Goal: Task Accomplishment & Management: Use online tool/utility

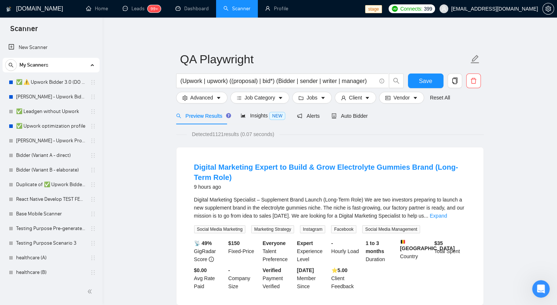
scroll to position [806, 0]
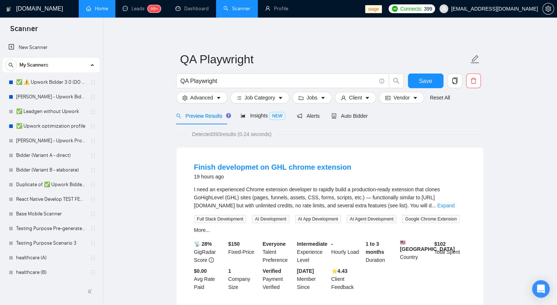
click at [104, 9] on link "Home" at bounding box center [97, 8] width 22 height 6
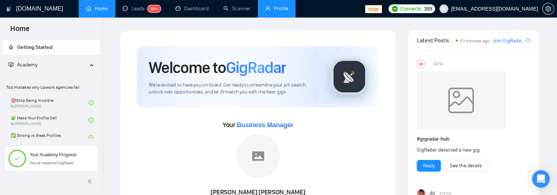
click at [280, 12] on link "Profile" at bounding box center [276, 8] width 23 height 6
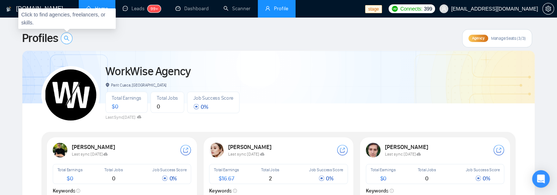
click at [72, 39] on span "search" at bounding box center [66, 38] width 11 height 6
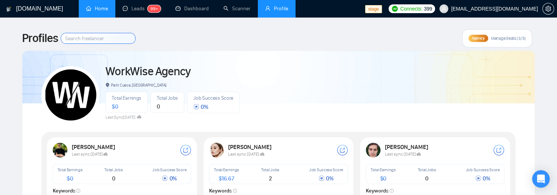
click at [221, 47] on div "Profiles Agency Manage Seats (3/3)" at bounding box center [278, 38] width 513 height 18
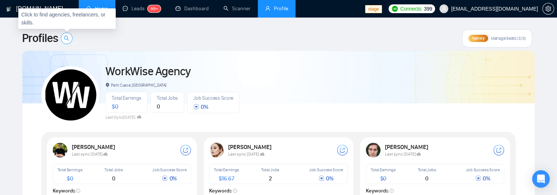
click at [68, 43] on button "button" at bounding box center [67, 39] width 12 height 12
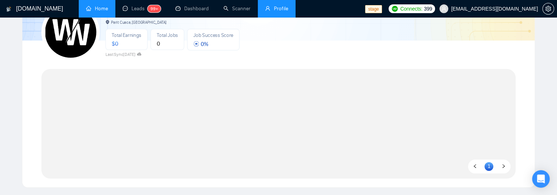
scroll to position [64, 0]
type input "yuhuuuu"
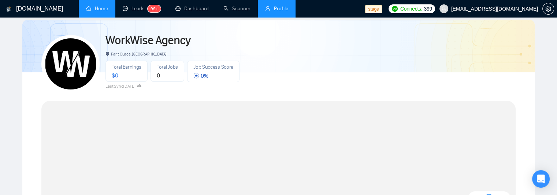
scroll to position [0, 0]
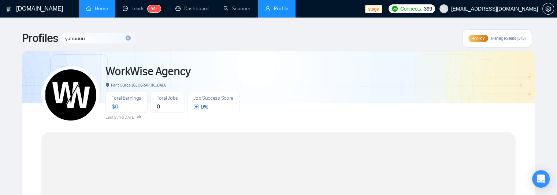
click at [129, 38] on icon "close-circle" at bounding box center [128, 37] width 5 height 5
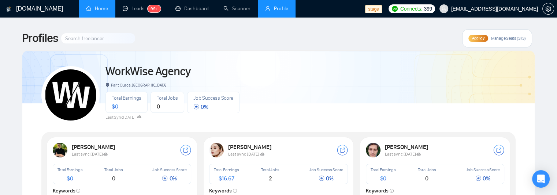
click at [231, 41] on div "Profiles Agency Manage Seats (3/3)" at bounding box center [278, 38] width 513 height 18
click at [270, 40] on div "Profiles Agency Manage Seats (3/3)" at bounding box center [278, 38] width 513 height 18
click at [270, 41] on div "Profiles Agency Manage Seats (3/3)" at bounding box center [278, 38] width 513 height 18
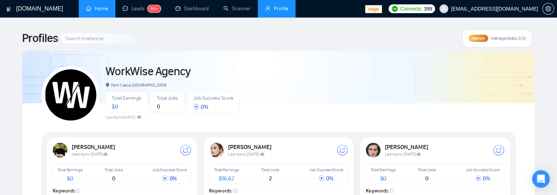
click at [34, 45] on span "Profiles" at bounding box center [40, 39] width 36 height 18
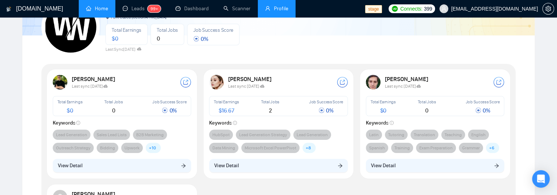
scroll to position [73, 0]
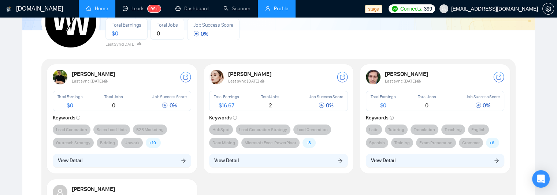
click at [151, 171] on div "Sviatoslav Hryhorenko Last sync 14 days ago Total Earnings $ 0 Total Jobs 0 Job…" at bounding box center [121, 118] width 147 height 106
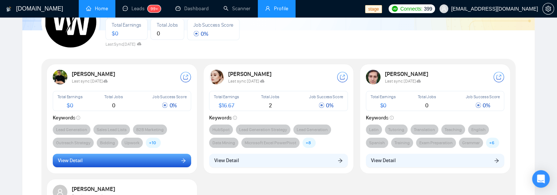
click at [151, 166] on button "View Detail" at bounding box center [122, 161] width 139 height 14
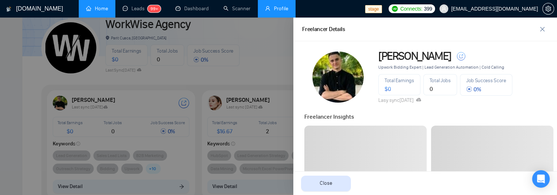
scroll to position [0, 0]
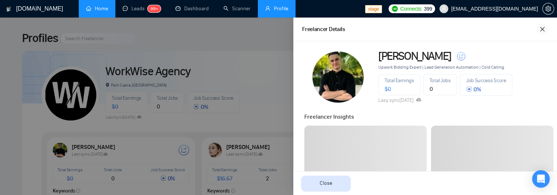
drag, startPoint x: 540, startPoint y: 31, endPoint x: 529, endPoint y: 33, distance: 11.4
click at [539, 31] on icon "close" at bounding box center [542, 29] width 6 height 6
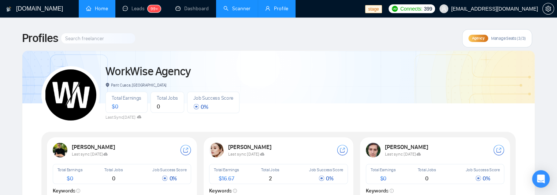
click at [231, 12] on link "Scanner" at bounding box center [236, 8] width 27 height 6
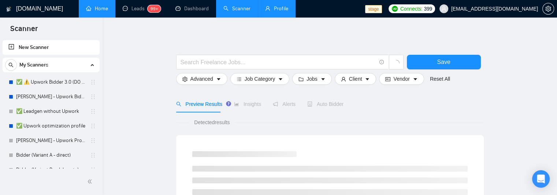
click at [269, 9] on link "Profile" at bounding box center [276, 8] width 23 height 6
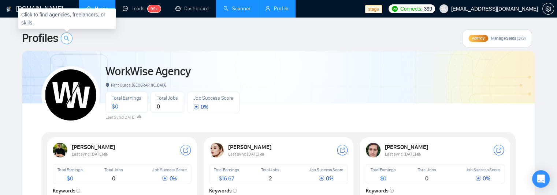
click at [64, 40] on icon "search" at bounding box center [67, 38] width 6 height 6
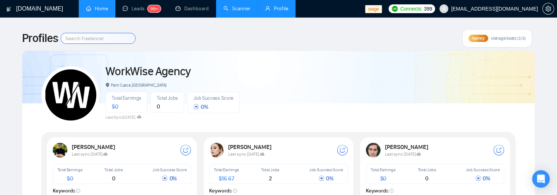
click at [189, 39] on div "Profiles Agency Manage Seats (3/3)" at bounding box center [278, 38] width 513 height 18
click at [66, 40] on icon "search" at bounding box center [67, 38] width 6 height 6
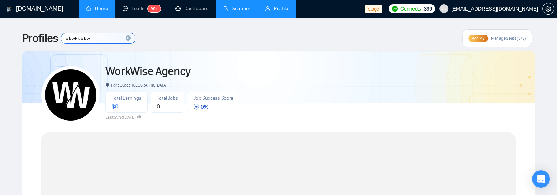
type input "wkwkkwkw"
click at [128, 37] on icon "close-circle" at bounding box center [128, 37] width 5 height 5
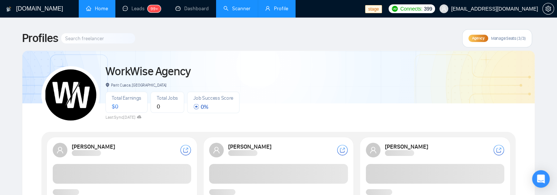
click at [191, 37] on div "Profiles Agency Manage Seats (3/3)" at bounding box center [278, 38] width 513 height 18
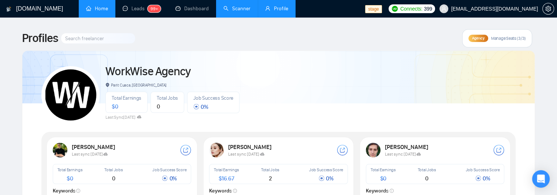
click at [97, 42] on input at bounding box center [98, 38] width 74 height 10
click at [231, 12] on link "Scanner" at bounding box center [236, 8] width 27 height 6
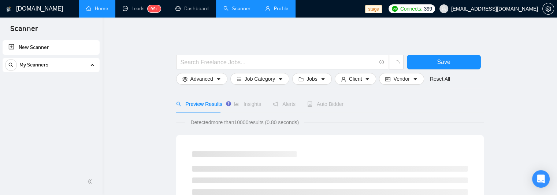
click at [276, 10] on link "Profile" at bounding box center [276, 8] width 23 height 6
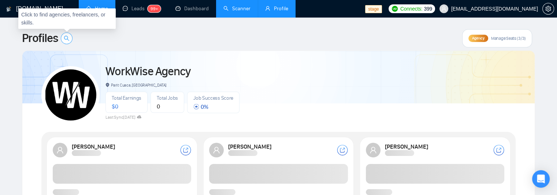
click at [68, 40] on icon "search" at bounding box center [67, 38] width 6 height 6
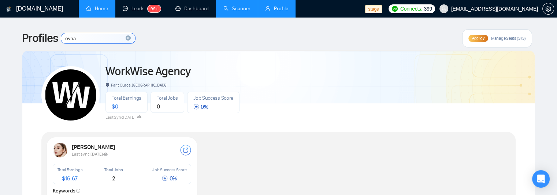
type input "ovna"
click at [164, 42] on div "Profiles ovna Agency Manage Seats (3/3)" at bounding box center [278, 38] width 513 height 18
click at [130, 39] on icon "close-circle" at bounding box center [128, 37] width 5 height 5
click at [217, 44] on div "Profiles Agency Manage Seats (3/3)" at bounding box center [278, 38] width 513 height 18
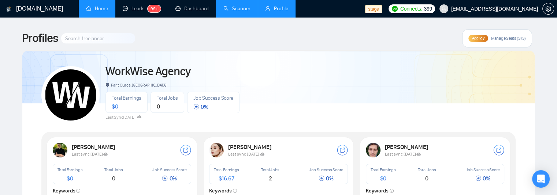
click at [274, 10] on span "Profile" at bounding box center [281, 8] width 14 height 6
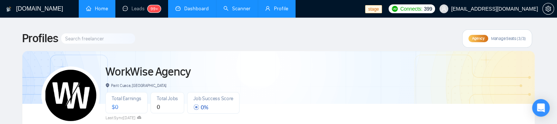
click at [192, 7] on link "Dashboard" at bounding box center [191, 8] width 33 height 6
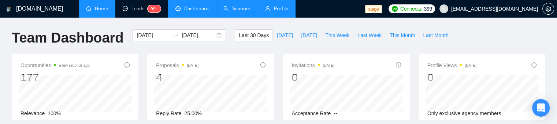
click at [274, 12] on link "Profile" at bounding box center [276, 8] width 23 height 6
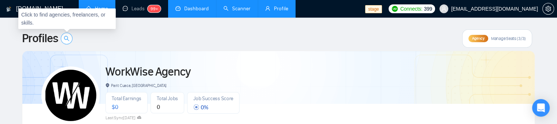
click at [68, 38] on icon "search" at bounding box center [67, 38] width 6 height 6
click at [69, 41] on button "button" at bounding box center [67, 39] width 12 height 12
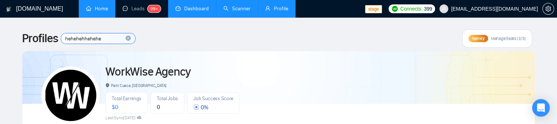
type input "hehehehhehehe"
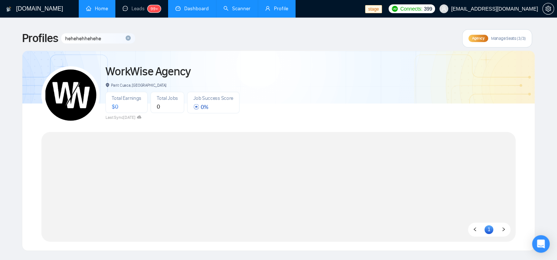
click at [130, 37] on icon "close-circle" at bounding box center [128, 37] width 5 height 5
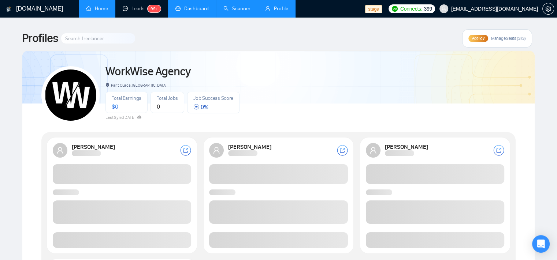
click at [117, 37] on input at bounding box center [98, 38] width 74 height 10
click at [187, 32] on div "Profiles Agency Manage Seats (3/3)" at bounding box center [278, 38] width 513 height 18
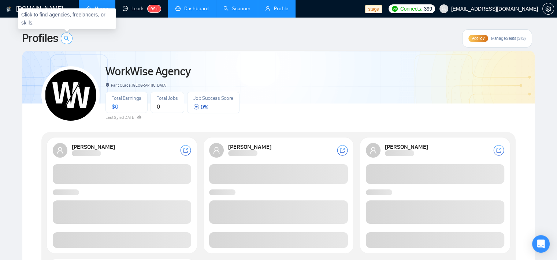
click at [67, 37] on icon "search" at bounding box center [67, 38] width 6 height 6
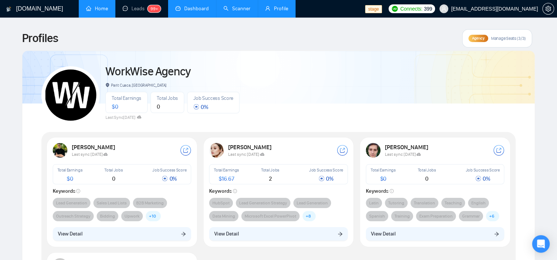
click at [234, 42] on div "Profiles Agency Manage Seats (3/3)" at bounding box center [278, 38] width 513 height 18
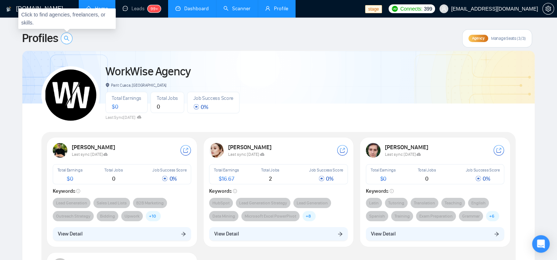
click at [70, 42] on button "button" at bounding box center [67, 39] width 12 height 12
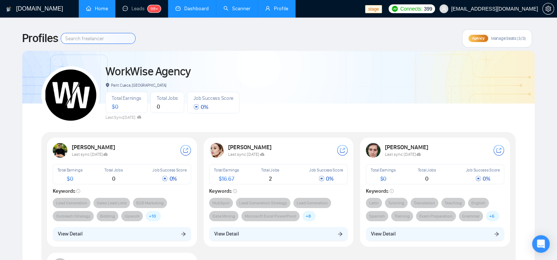
click at [100, 41] on input at bounding box center [98, 38] width 74 height 10
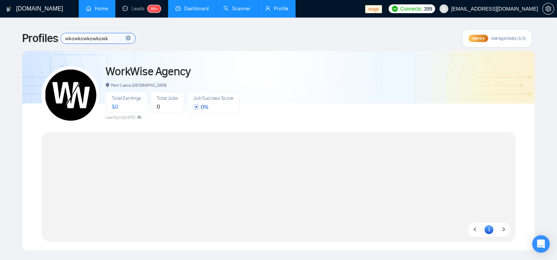
type input "wkowkowkowkowk"
click at [130, 39] on icon "close-circle" at bounding box center [128, 37] width 5 height 5
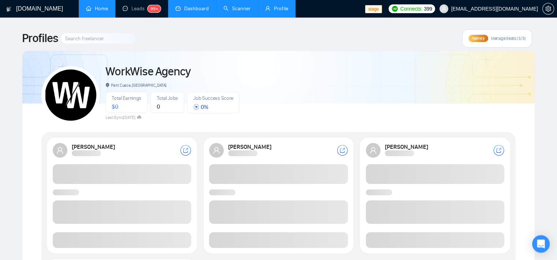
click at [221, 50] on div "Profiles Agency Manage Seats (3/3) WorkWise Agency Parit Cuaca, Indonesia Total…" at bounding box center [278, 215] width 513 height 373
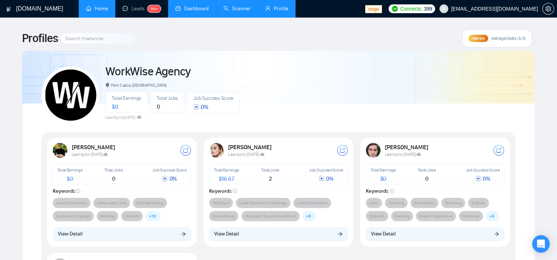
click at [213, 41] on div "Profiles Agency Manage Seats (3/3)" at bounding box center [278, 38] width 513 height 18
click at [88, 47] on div "Profiles Agency Manage Seats (3/3)" at bounding box center [278, 38] width 513 height 18
click at [211, 49] on div "Profiles Agency Manage Seats (3/3) WorkWise Agency Parit Cuaca, Indonesia Total…" at bounding box center [278, 212] width 513 height 367
click at [196, 42] on div "Profiles Agency Manage Seats (3/3)" at bounding box center [278, 38] width 513 height 18
drag, startPoint x: 177, startPoint y: 44, endPoint x: 72, endPoint y: 35, distance: 105.8
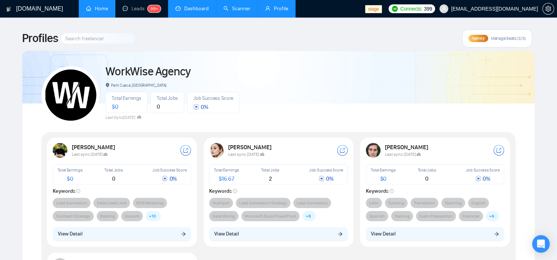
click at [174, 45] on div "Profiles Agency Manage Seats (3/3)" at bounding box center [278, 38] width 513 height 18
click at [72, 35] on input at bounding box center [98, 38] width 74 height 10
click at [182, 39] on div "Profiles Agency Manage Seats (3/3)" at bounding box center [278, 38] width 513 height 18
click at [134, 104] on div "$ 0" at bounding box center [127, 107] width 30 height 6
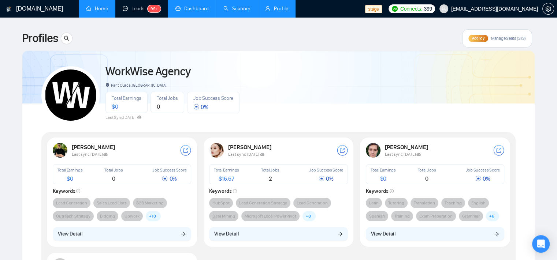
click at [116, 105] on span "$ 0" at bounding box center [115, 106] width 6 height 7
click at [179, 96] on div "Total Jobs 0" at bounding box center [167, 102] width 34 height 21
click at [184, 97] on div "Total Earnings $ 0 Total Jobs 0 Job Success Score 0 %" at bounding box center [172, 103] width 134 height 22
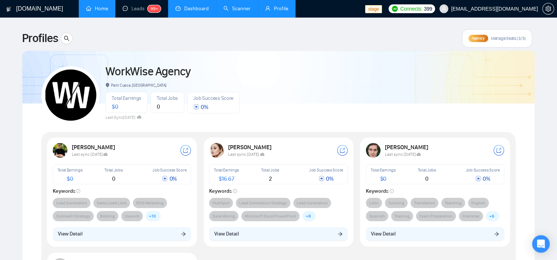
click at [248, 104] on div "WorkWise Agency Parit Cuaca, Indonesia Total Earnings $ 0 Total Jobs 0 Job Succ…" at bounding box center [278, 92] width 474 height 65
click at [220, 104] on div "0 %" at bounding box center [213, 107] width 40 height 6
drag, startPoint x: 207, startPoint y: 104, endPoint x: 170, endPoint y: 110, distance: 38.1
click at [199, 109] on div "0 %" at bounding box center [213, 107] width 40 height 6
click at [141, 117] on icon at bounding box center [139, 117] width 4 height 3
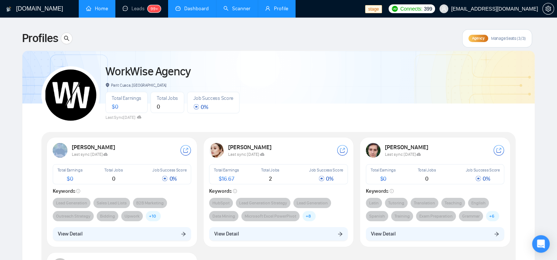
click at [141, 117] on icon at bounding box center [139, 117] width 4 height 3
click at [82, 102] on img at bounding box center [70, 95] width 51 height 51
click at [74, 87] on img at bounding box center [70, 95] width 51 height 51
click at [74, 85] on img at bounding box center [70, 95] width 51 height 51
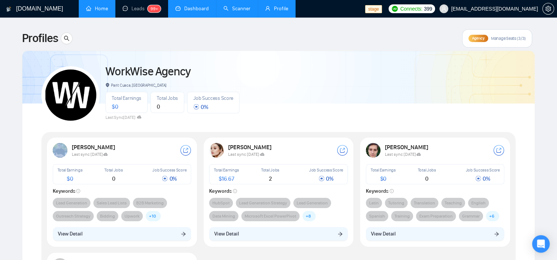
click at [75, 85] on img at bounding box center [70, 95] width 51 height 51
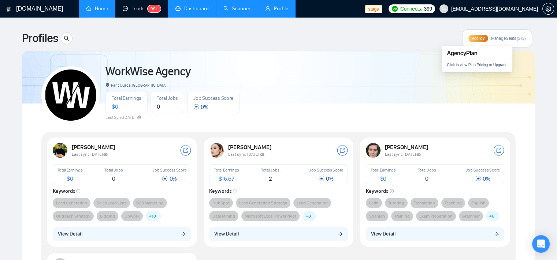
click at [486, 36] on div "Agency" at bounding box center [477, 38] width 19 height 7
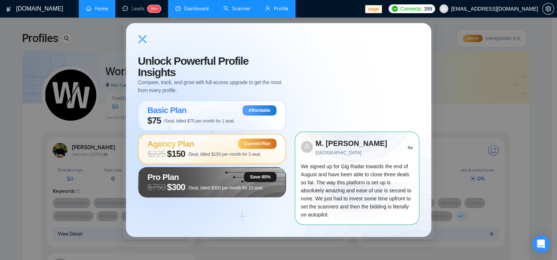
click at [143, 43] on icon at bounding box center [142, 39] width 9 height 9
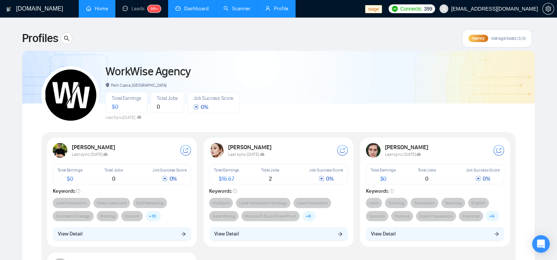
click at [108, 85] on icon "environment" at bounding box center [107, 85] width 3 height 4
click at [199, 106] on span "0 %" at bounding box center [200, 107] width 15 height 7
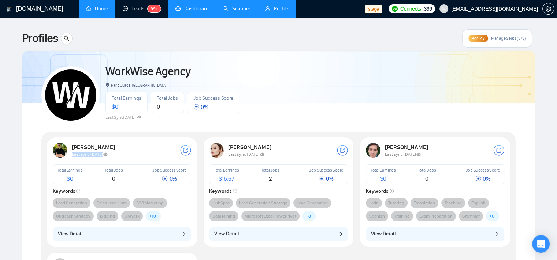
click at [101, 151] on div "Last sync 14 days ago" at bounding box center [126, 154] width 108 height 6
click at [100, 151] on div "Last sync 14 days ago" at bounding box center [126, 154] width 108 height 6
click at [100, 144] on strong "Sviatoslav Hryhorenko" at bounding box center [94, 147] width 44 height 7
click at [486, 37] on div "Agency" at bounding box center [477, 38] width 19 height 7
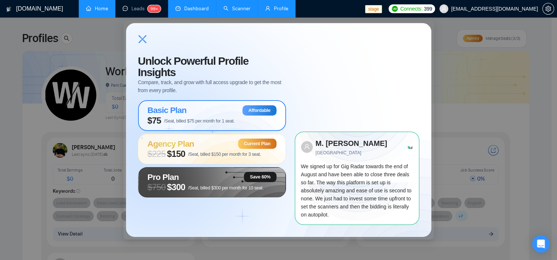
click at [220, 105] on div "Basic Plan Affordable" at bounding box center [211, 110] width 129 height 10
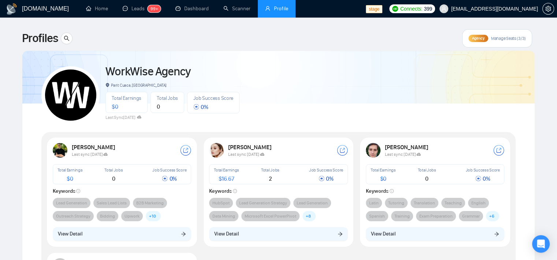
click at [523, 40] on span "Manage Seats (3/3)" at bounding box center [508, 38] width 35 height 6
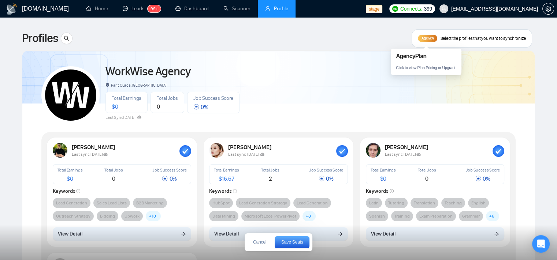
click at [422, 40] on span "Agency" at bounding box center [427, 38] width 12 height 5
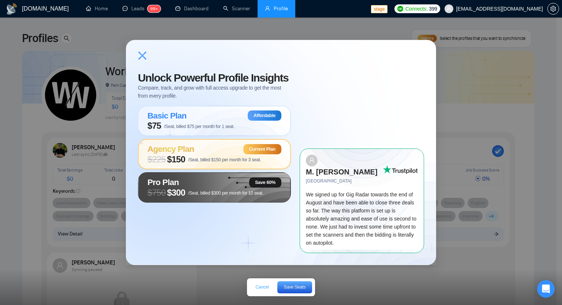
click at [262, 260] on span "Cancel" at bounding box center [261, 287] width 13 height 4
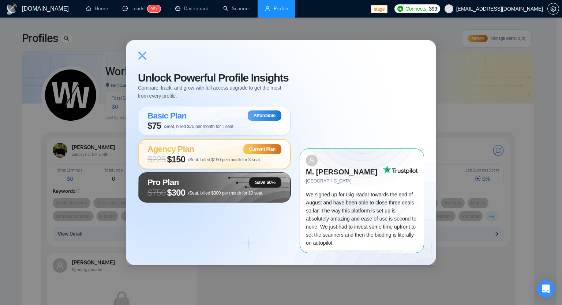
click at [249, 260] on div "Unlock Powerful Profile Insights Compare, track, and grow with full access upgr…" at bounding box center [281, 152] width 562 height 305
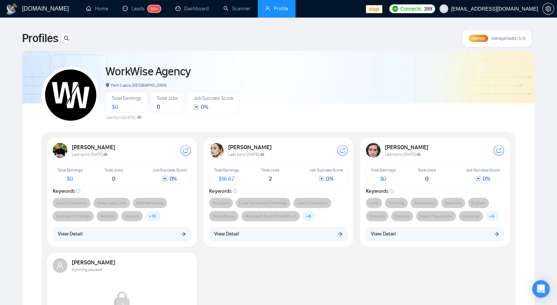
click at [499, 32] on div "Agency Manage Seats (3/3)" at bounding box center [497, 38] width 70 height 18
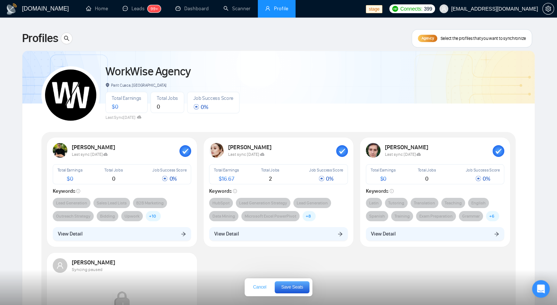
click at [259, 260] on span "Cancel" at bounding box center [259, 287] width 13 height 4
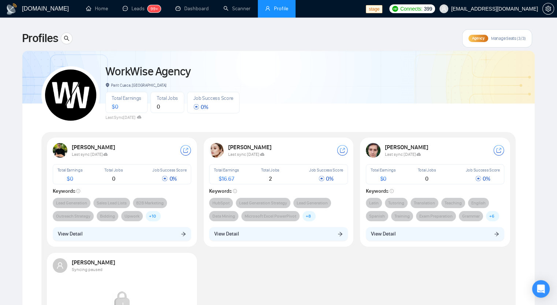
click at [490, 35] on div "Agency Manage Seats (3/3)" at bounding box center [497, 38] width 70 height 18
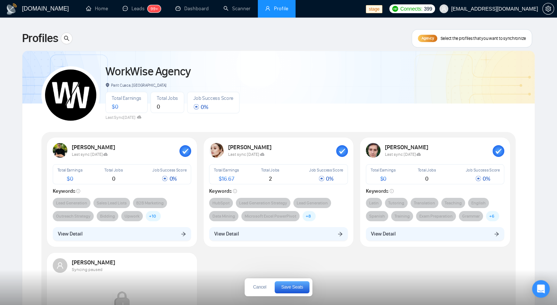
click at [469, 42] on div "Agency Select the profiles that you want to synchronize" at bounding box center [471, 38] width 120 height 18
click at [421, 39] on span "Agency" at bounding box center [427, 38] width 12 height 5
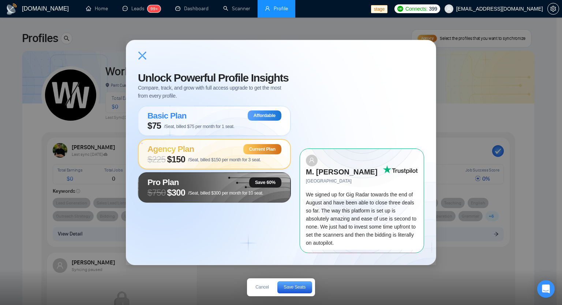
click at [143, 60] on icon at bounding box center [142, 56] width 8 height 8
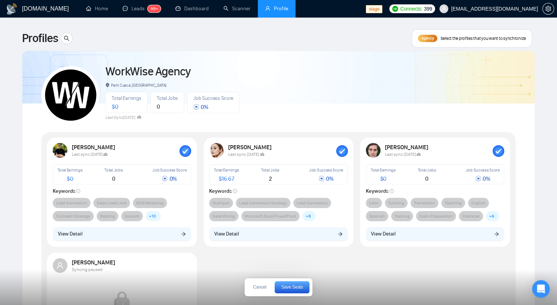
click at [242, 47] on div "Profiles Agency Select the profiles that you want to synchronize" at bounding box center [278, 38] width 513 height 18
click at [254, 289] on span "Cancel" at bounding box center [259, 287] width 13 height 4
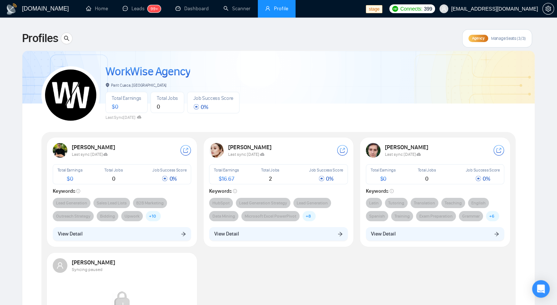
click at [160, 72] on link "WorkWise Agency" at bounding box center [147, 71] width 85 height 14
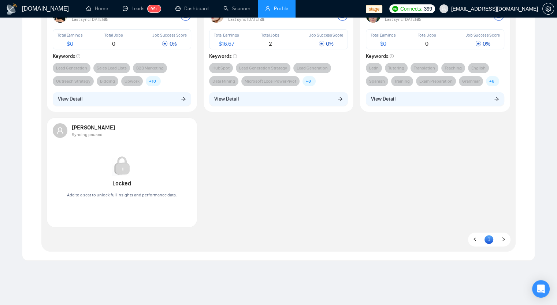
scroll to position [36, 0]
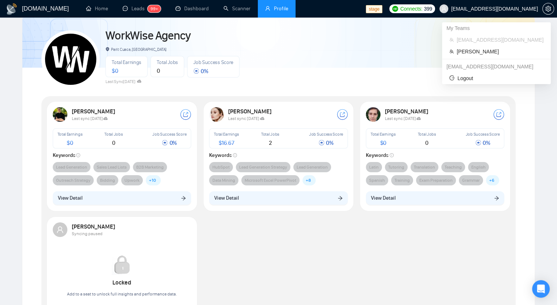
click at [527, 9] on span "workwiseupworkgency@gmail.com" at bounding box center [494, 9] width 87 height 0
click at [469, 53] on span "Robert O'Kruk" at bounding box center [499, 52] width 87 height 8
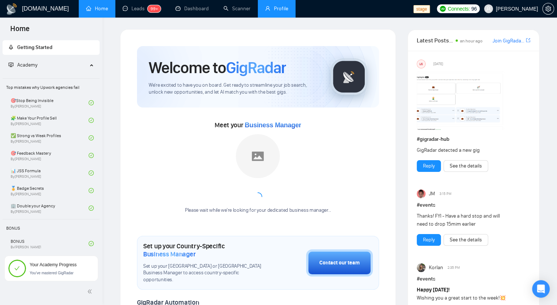
click at [272, 9] on link "Profile" at bounding box center [276, 8] width 23 height 6
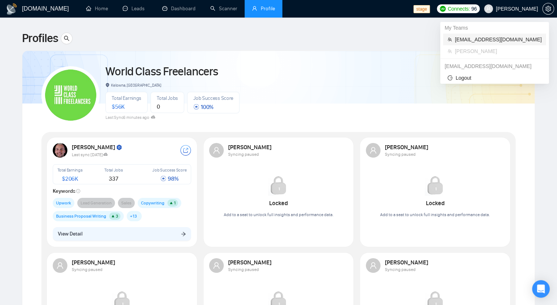
click at [485, 38] on span "[EMAIL_ADDRESS][DOMAIN_NAME]" at bounding box center [497, 39] width 87 height 8
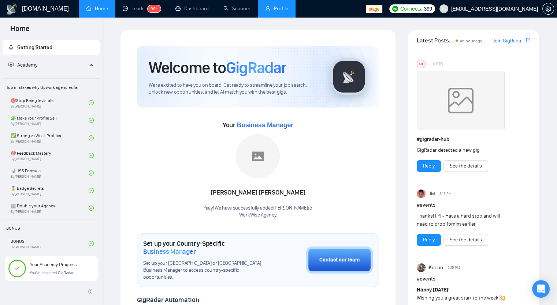
click at [282, 10] on link "Profile" at bounding box center [276, 8] width 23 height 6
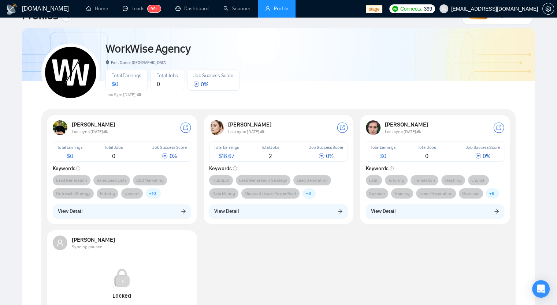
scroll to position [23, 0]
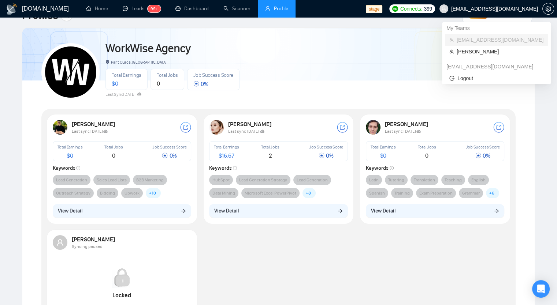
click at [504, 9] on span "[EMAIL_ADDRESS][DOMAIN_NAME]" at bounding box center [494, 9] width 87 height 0
click at [470, 53] on span "Robert O'Kruk" at bounding box center [499, 52] width 87 height 8
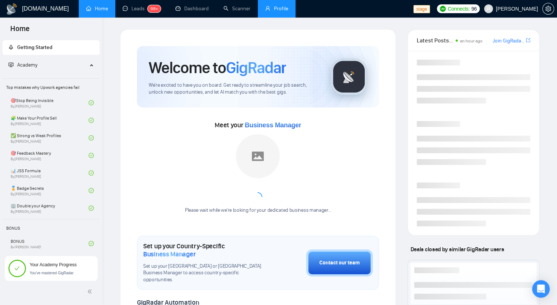
click at [276, 12] on link "Profile" at bounding box center [276, 8] width 23 height 6
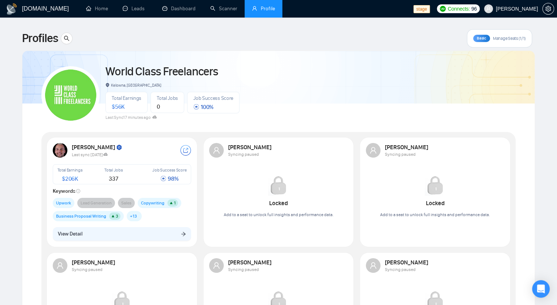
click at [486, 43] on div "Basic Manage Seats (1/1)" at bounding box center [499, 38] width 65 height 18
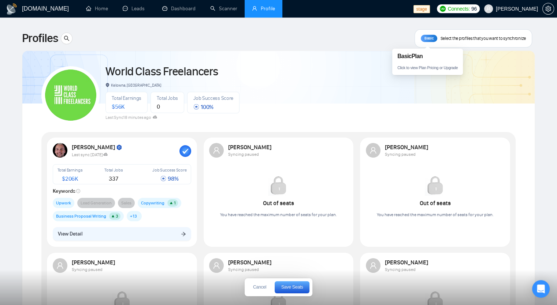
click at [430, 35] on div "Basic" at bounding box center [428, 38] width 17 height 7
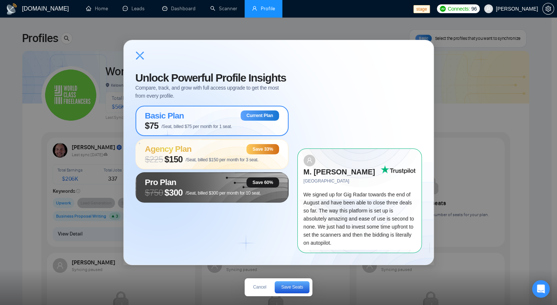
click at [464, 80] on div "Unlock Powerful Profile Insights Compare, track, and grow with full access upgr…" at bounding box center [278, 152] width 557 height 305
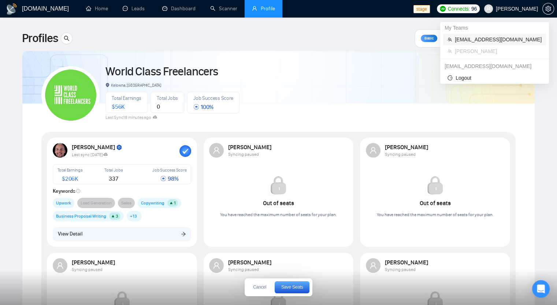
click at [479, 43] on span "[EMAIL_ADDRESS][DOMAIN_NAME]" at bounding box center [497, 39] width 87 height 8
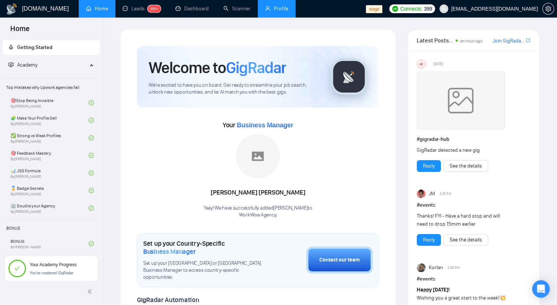
click at [269, 10] on link "Profile" at bounding box center [276, 8] width 23 height 6
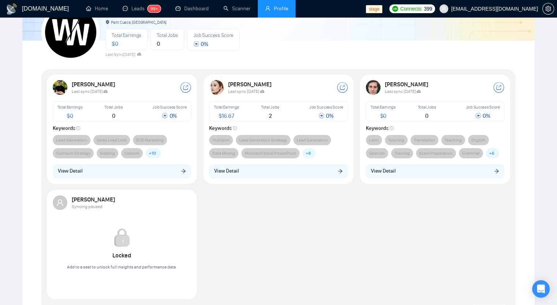
scroll to position [63, 0]
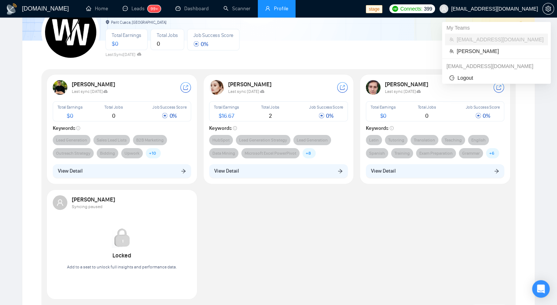
click at [498, 9] on span "[EMAIL_ADDRESS][DOMAIN_NAME]" at bounding box center [494, 9] width 87 height 0
click at [460, 52] on span "Robert O'Kruk" at bounding box center [499, 51] width 87 height 8
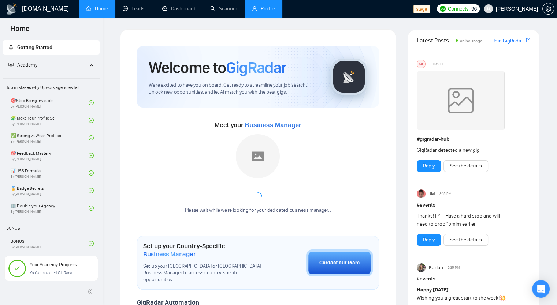
click at [265, 6] on link "Profile" at bounding box center [263, 8] width 23 height 6
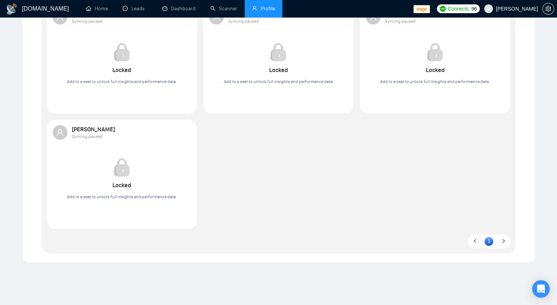
scroll to position [256, 0]
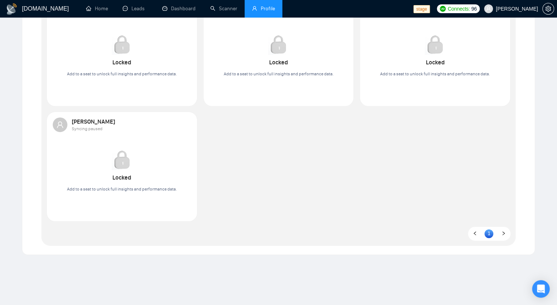
click at [489, 236] on link "1" at bounding box center [488, 233] width 9 height 8
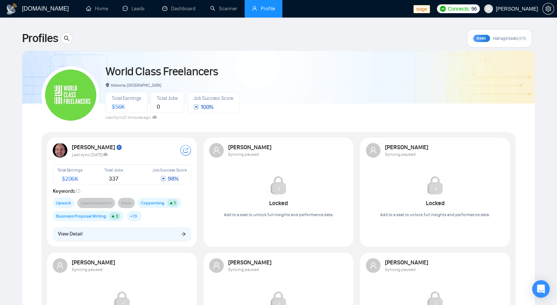
click at [212, 103] on div "Job Success Score 100 %" at bounding box center [213, 103] width 52 height 22
click at [212, 105] on div "100 %" at bounding box center [213, 107] width 40 height 6
click at [202, 114] on div "Last Sync 21 minutes ago" at bounding box center [172, 117] width 134 height 8
drag, startPoint x: 201, startPoint y: 113, endPoint x: 196, endPoint y: 108, distance: 6.8
click at [198, 109] on div "World Class Freelancers Kelowna, Canada Total Earnings $ 56K Total Jobs 0 Job S…" at bounding box center [172, 92] width 134 height 59
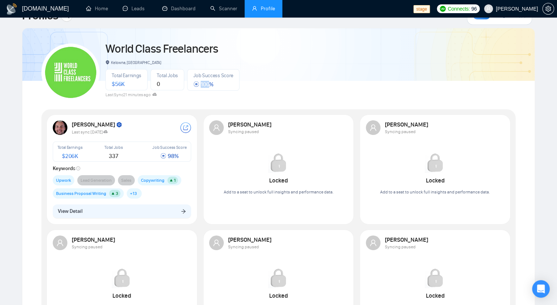
scroll to position [23, 0]
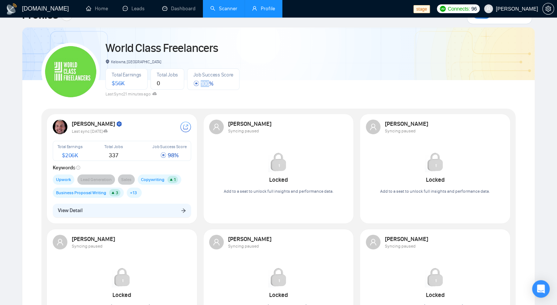
click at [222, 12] on link "Scanner" at bounding box center [223, 8] width 27 height 6
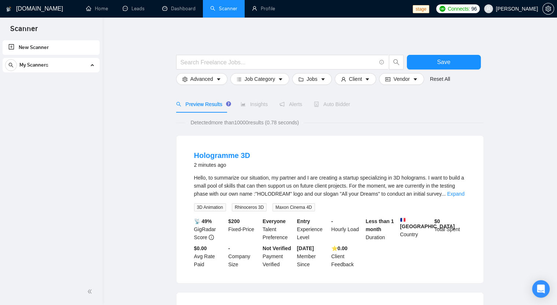
click at [90, 71] on div "My Scanners" at bounding box center [51, 65] width 92 height 15
click at [531, 9] on span "Robert O'Kruk" at bounding box center [516, 9] width 42 height 0
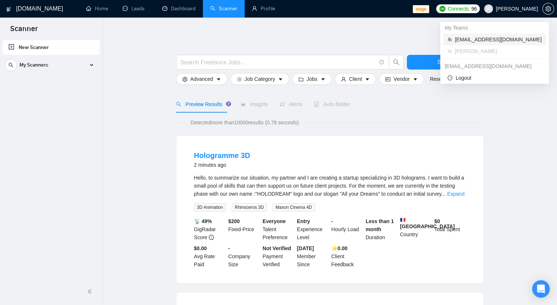
click at [497, 42] on span "[EMAIL_ADDRESS][DOMAIN_NAME]" at bounding box center [497, 39] width 87 height 8
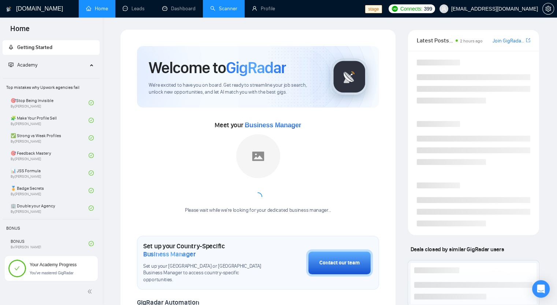
click at [218, 12] on link "Scanner" at bounding box center [223, 8] width 27 height 6
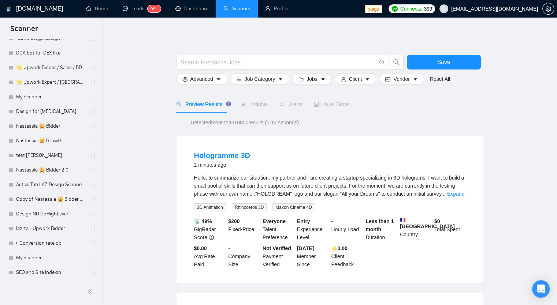
scroll to position [806, 0]
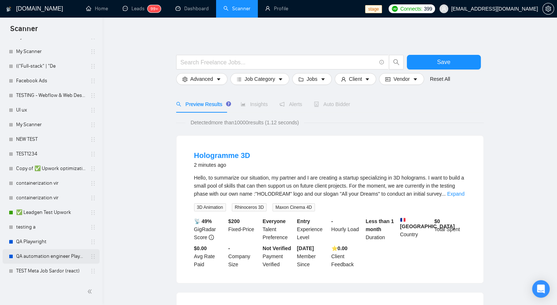
click at [50, 257] on link "QA automation engineer Playwright" at bounding box center [51, 256] width 70 height 15
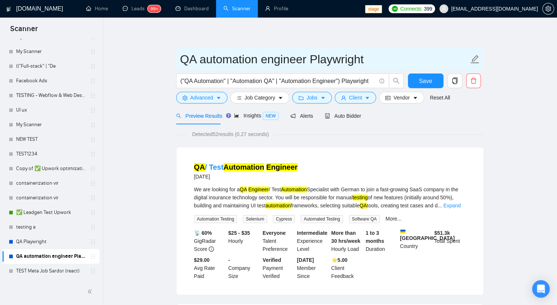
click at [205, 57] on input "QA automation engineer Playwright" at bounding box center [324, 59] width 288 height 18
click at [274, 59] on input "QA Automation engineer Playwright" at bounding box center [324, 59] width 288 height 18
type input "QA Automation Engineer Playwright"
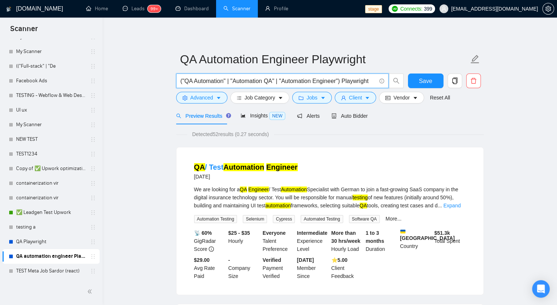
drag, startPoint x: 274, startPoint y: 81, endPoint x: 233, endPoint y: 79, distance: 41.0
click at [233, 79] on input "("QA Automation" | "Automation QA" | "Automation Engineer") Playwright" at bounding box center [277, 80] width 195 height 9
click at [289, 81] on input "("QA Automation" | "Automation QA" | "Automation Engineer") Playwright" at bounding box center [277, 80] width 195 height 9
drag, startPoint x: 227, startPoint y: 82, endPoint x: 340, endPoint y: 82, distance: 112.7
click at [340, 82] on input "("QA Automation" | "Automation QA" | "Automation Engineer") Playwright" at bounding box center [277, 80] width 195 height 9
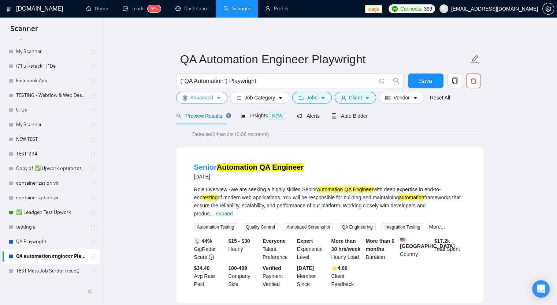
click at [205, 97] on span "Advanced" at bounding box center [201, 98] width 23 height 8
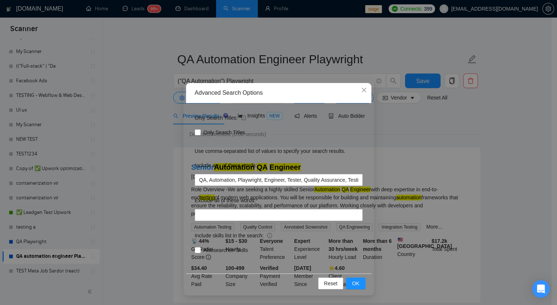
click at [461, 149] on div "Advanced Search Options Only Search Titles: Only Search Titles Use comma-separa…" at bounding box center [278, 152] width 557 height 305
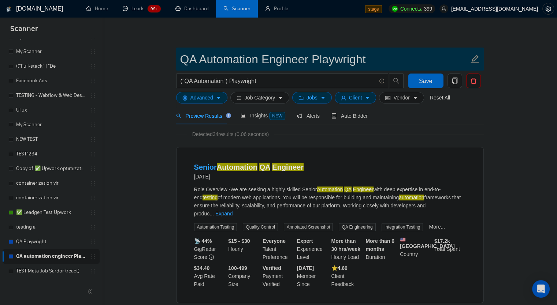
click at [177, 50] on span "QA Automation Engineer Playwright" at bounding box center [329, 59] width 307 height 23
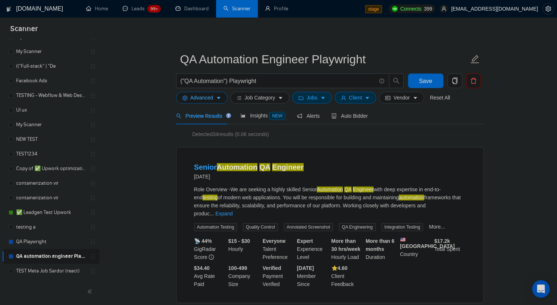
click at [197, 96] on span "Advanced" at bounding box center [201, 98] width 23 height 8
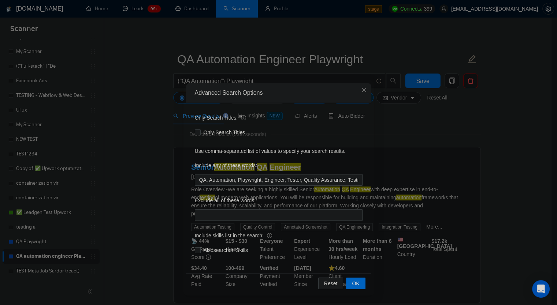
click at [197, 96] on div "Advanced Search Options" at bounding box center [279, 93] width 168 height 8
click at [361, 91] on icon "close" at bounding box center [364, 90] width 6 height 6
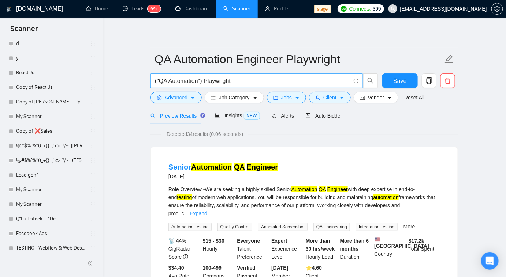
scroll to position [654, 0]
click at [189, 96] on button "Advanced" at bounding box center [175, 98] width 51 height 12
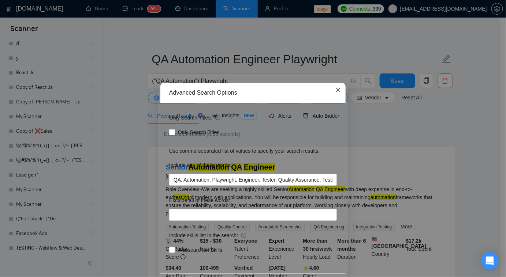
click at [336, 90] on icon "close" at bounding box center [338, 90] width 4 height 4
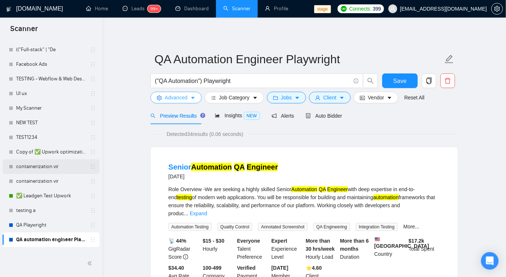
scroll to position [834, 0]
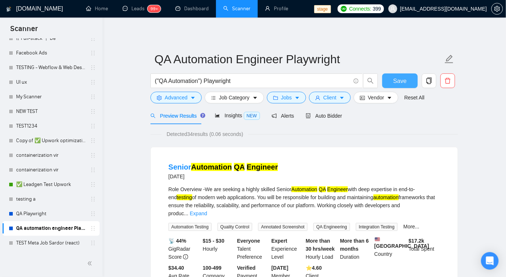
click at [399, 79] on span "Save" at bounding box center [399, 80] width 13 height 9
click at [246, 81] on input "("QA Automation") Playwright" at bounding box center [252, 80] width 195 height 9
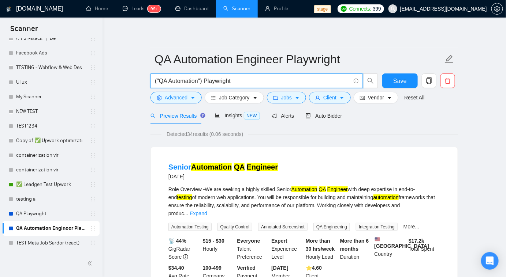
paste input "("QA Automation Engineer") | ("QA Engineer Automation") | ("Automation QA Engin…"
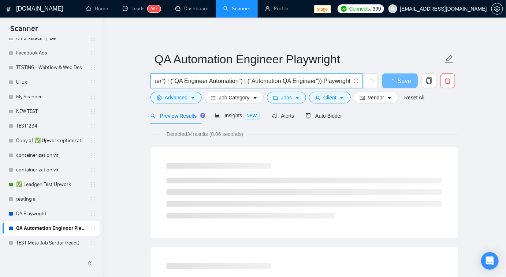
click at [268, 81] on input "(("QA Automation Engineer") | ("QA Engineer Automation") | ("Automation QA Engi…" at bounding box center [252, 80] width 195 height 9
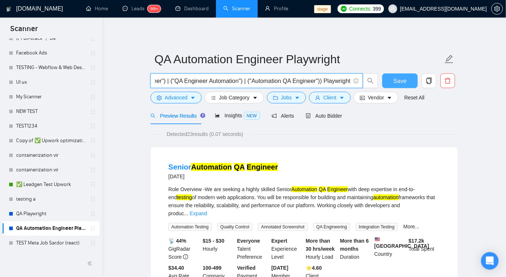
type input "(("QA Automation Engineer") | ("QA Engineer Automation") | ("Automation QA Engi…"
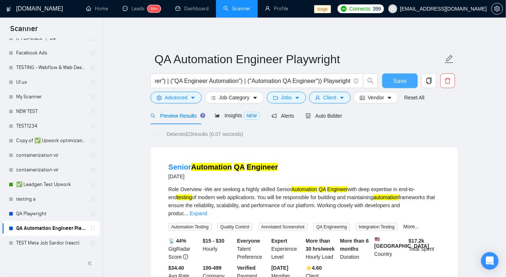
scroll to position [0, 0]
click at [410, 77] on button "Save" at bounding box center [399, 81] width 35 height 15
click at [196, 100] on button "Advanced" at bounding box center [175, 98] width 51 height 12
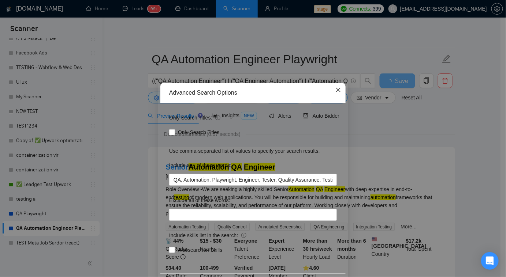
click at [335, 89] on icon "close" at bounding box center [338, 90] width 6 height 6
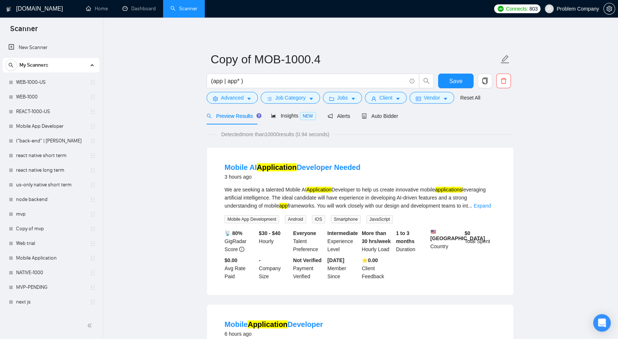
scroll to position [348, 0]
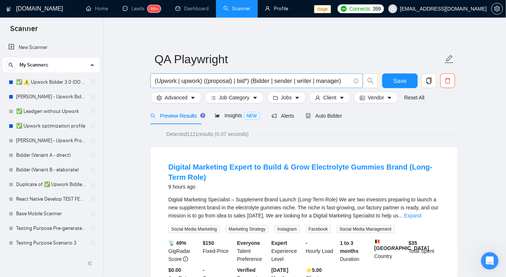
scroll to position [806, 0]
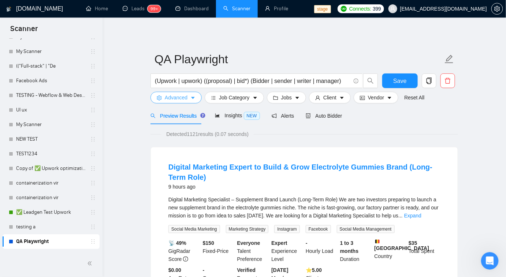
click at [186, 98] on span "Advanced" at bounding box center [176, 98] width 23 height 8
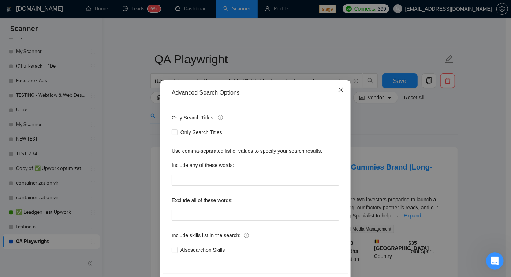
click at [338, 89] on icon "close" at bounding box center [341, 90] width 6 height 6
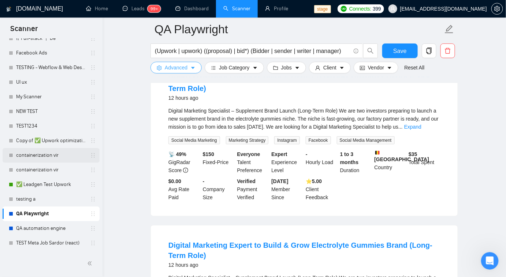
scroll to position [100, 0]
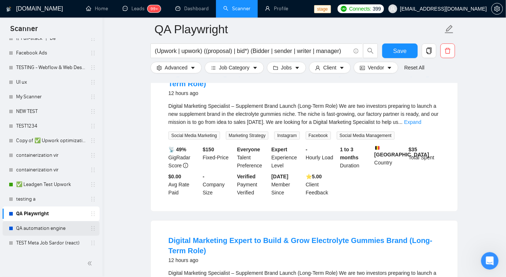
click at [53, 228] on link "QA automation engine" at bounding box center [51, 228] width 70 height 15
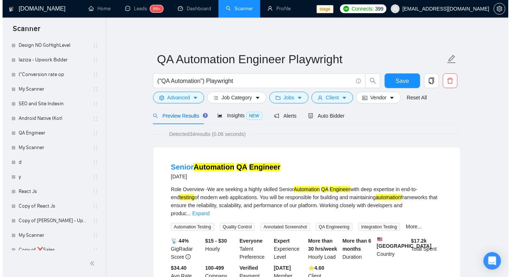
scroll to position [834, 0]
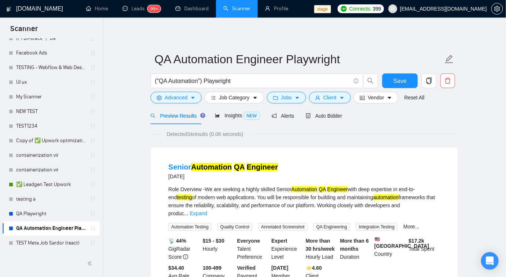
click at [50, 227] on link "QA Automation Engineer Playwright" at bounding box center [51, 228] width 70 height 15
click at [187, 98] on span "Advanced" at bounding box center [176, 98] width 23 height 8
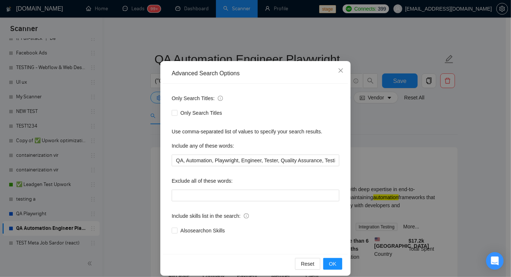
scroll to position [20, 0]
click at [339, 74] on span "Close" at bounding box center [341, 71] width 20 height 20
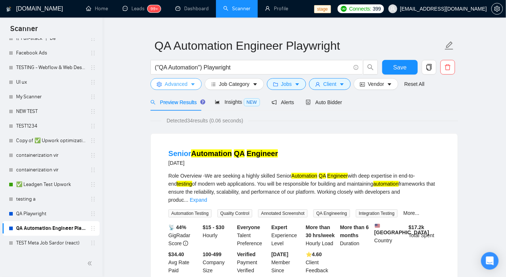
scroll to position [15, 0]
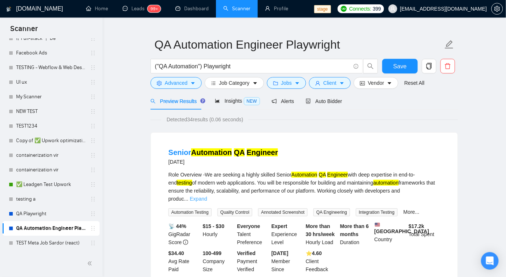
click at [207, 196] on link "Expand" at bounding box center [198, 199] width 17 height 6
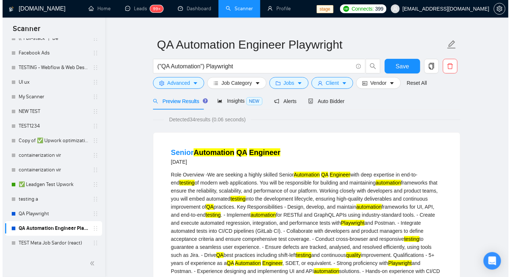
scroll to position [81, 0]
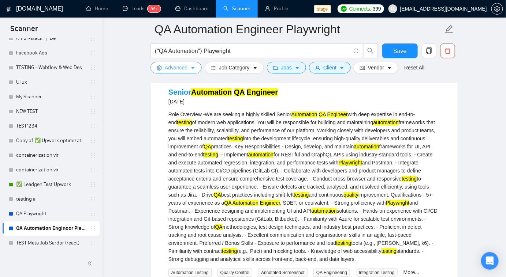
click at [181, 64] on span "Advanced" at bounding box center [176, 68] width 23 height 8
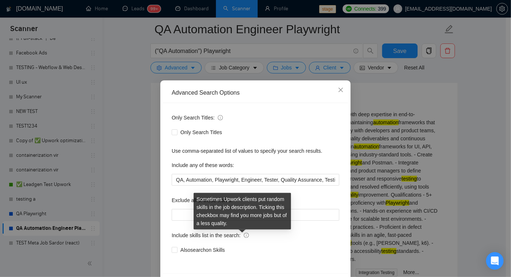
click at [244, 236] on icon "info-circle" at bounding box center [246, 235] width 5 height 5
click at [177, 247] on input "Also search on Skills" at bounding box center [174, 249] width 5 height 5
click at [244, 236] on icon "info-circle" at bounding box center [246, 235] width 5 height 5
click at [177, 247] on input "Also search on Skills" at bounding box center [174, 249] width 5 height 5
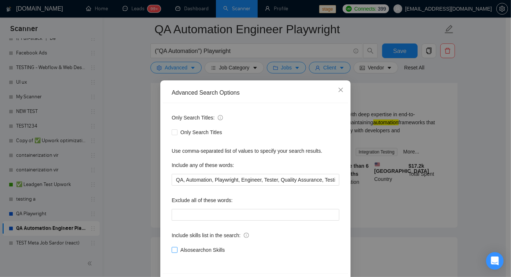
click at [172, 251] on input "Also search on Skills" at bounding box center [174, 249] width 5 height 5
checkbox input "true"
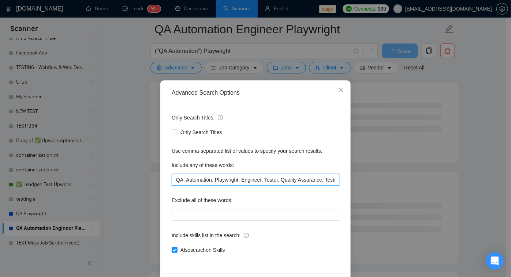
click at [301, 181] on input "QA, Automation, Playwright, Engineer, Tester, Quality Assurance, Testing, e2e" at bounding box center [256, 180] width 168 height 12
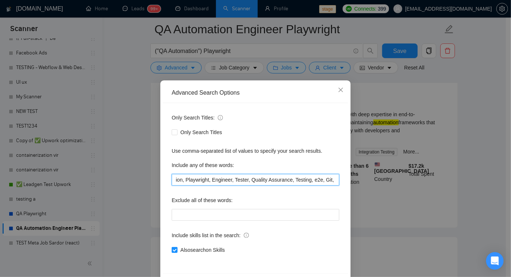
scroll to position [0, 36]
type input "QA, Automation, Playwright, Engineer, Tester, Quality Assurance, Testing, e2e, …"
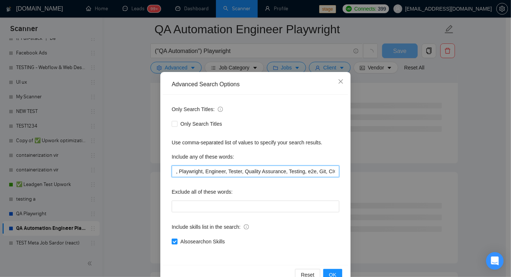
scroll to position [27, 0]
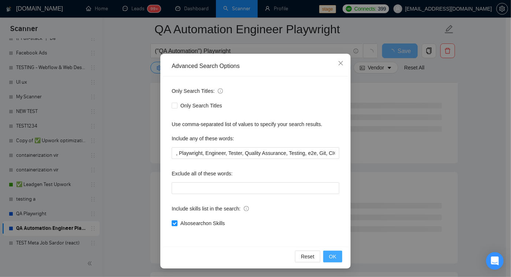
click at [329, 253] on span "OK" at bounding box center [332, 257] width 7 height 8
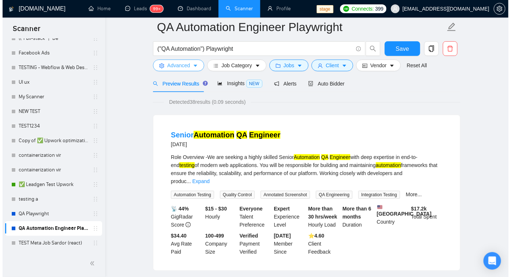
scroll to position [0, 0]
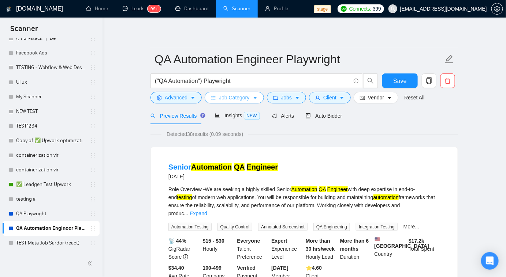
click at [243, 101] on span "Job Category" at bounding box center [234, 98] width 30 height 8
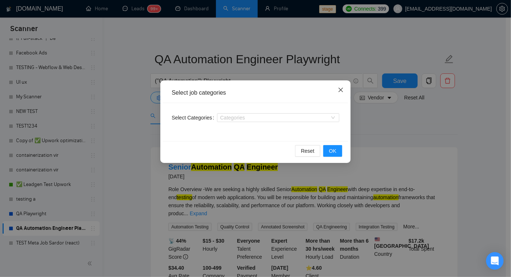
click at [339, 91] on icon "close" at bounding box center [340, 90] width 4 height 4
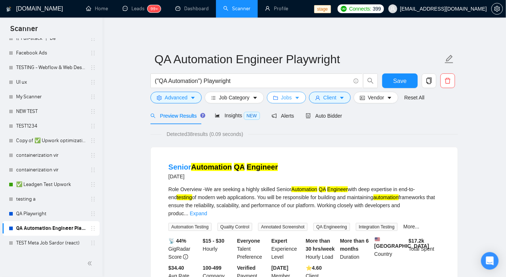
click at [281, 102] on button "Jobs" at bounding box center [287, 98] width 40 height 12
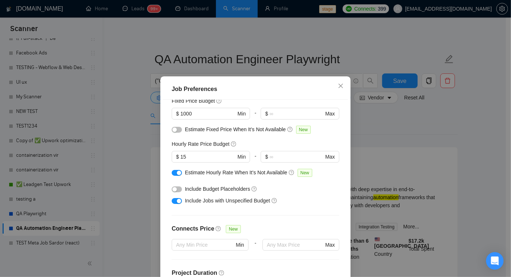
scroll to position [66, 0]
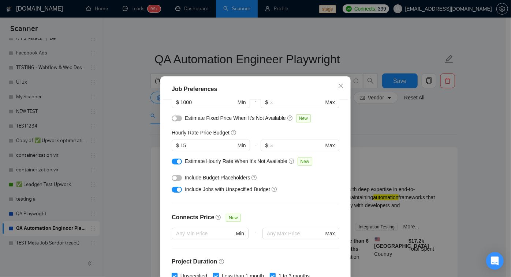
click at [174, 165] on div at bounding box center [177, 163] width 10 height 12
click at [177, 161] on div "button" at bounding box center [179, 162] width 4 height 4
click at [177, 190] on div "button" at bounding box center [179, 190] width 4 height 4
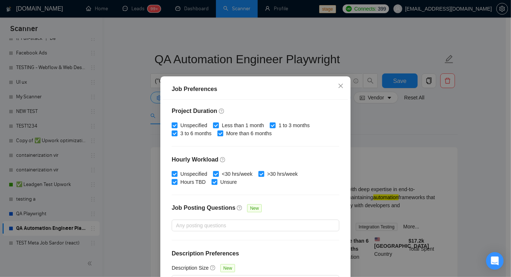
scroll to position [218, 0]
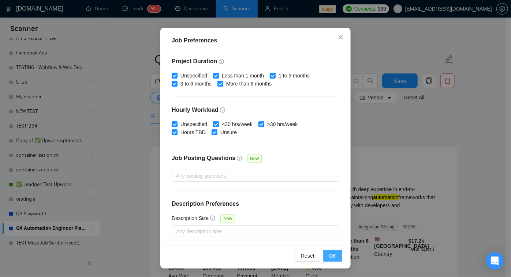
click at [336, 255] on button "OK" at bounding box center [332, 256] width 19 height 12
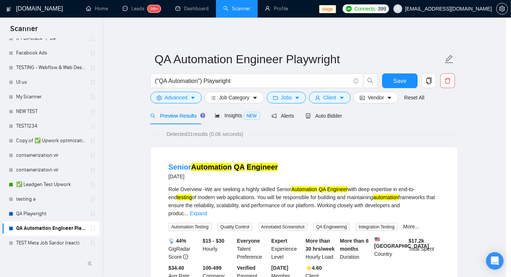
scroll to position [16, 0]
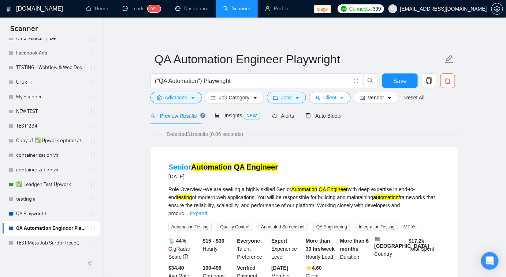
click at [319, 99] on button "Client" at bounding box center [330, 98] width 42 height 12
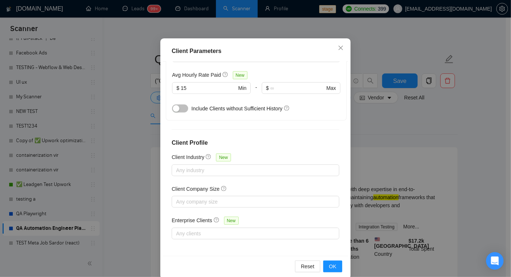
scroll to position [49, 0]
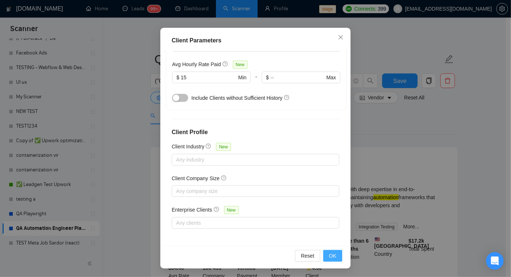
click at [331, 253] on span "OK" at bounding box center [332, 256] width 7 height 8
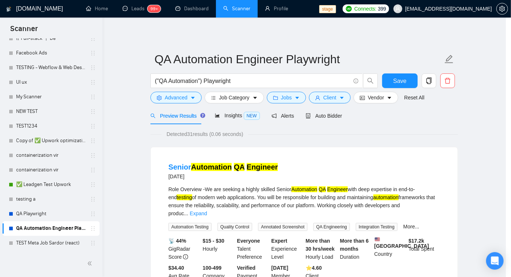
scroll to position [16, 0]
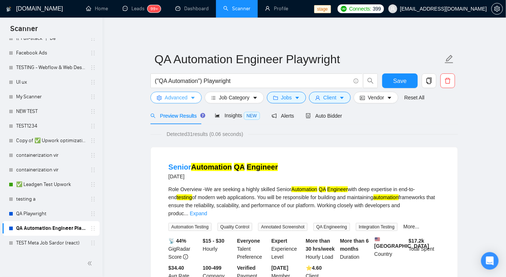
click at [176, 101] on span "Advanced" at bounding box center [176, 98] width 23 height 8
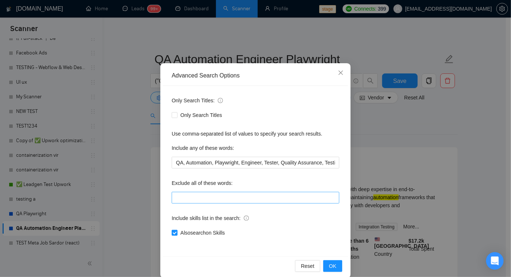
scroll to position [27, 0]
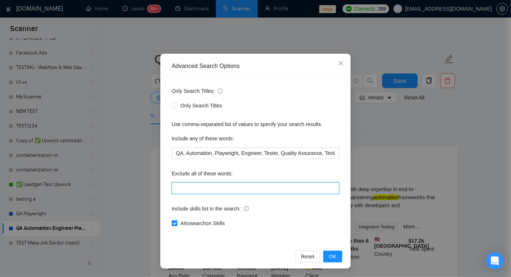
click at [262, 188] on input "text" at bounding box center [256, 189] width 168 height 12
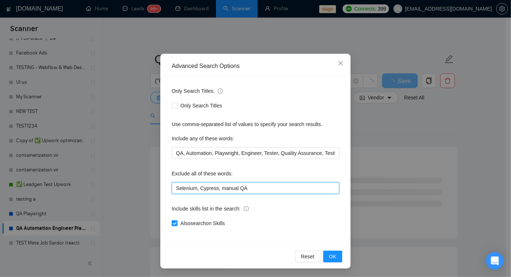
drag, startPoint x: 247, startPoint y: 187, endPoint x: 234, endPoint y: 187, distance: 13.2
click at [234, 187] on input "Selenium, Cypress, manual QA" at bounding box center [256, 189] width 168 height 12
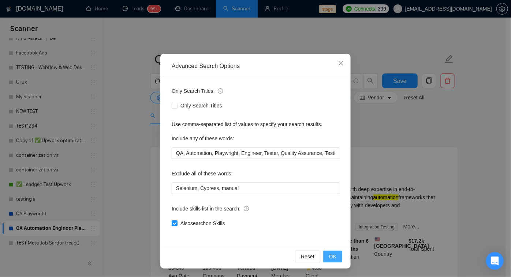
click at [330, 257] on span "OK" at bounding box center [332, 257] width 7 height 8
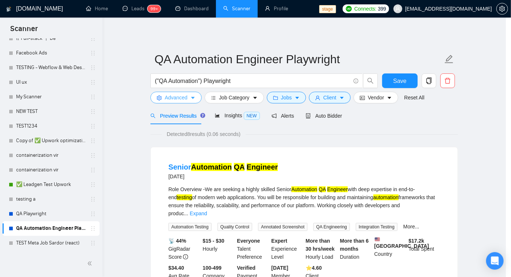
scroll to position [0, 0]
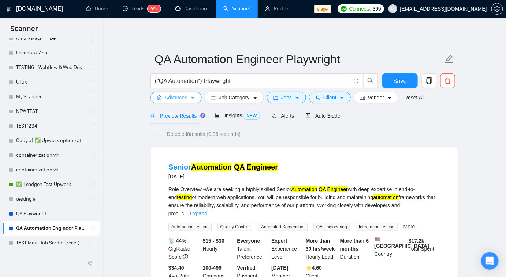
click at [192, 102] on button "Advanced" at bounding box center [175, 98] width 51 height 12
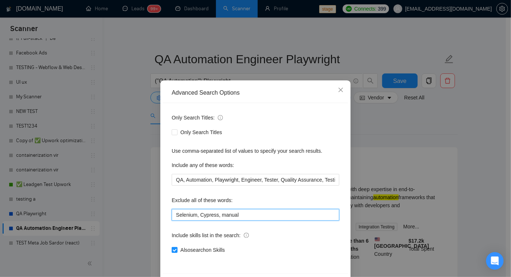
drag, startPoint x: 185, startPoint y: 211, endPoint x: 162, endPoint y: 207, distance: 23.3
click at [163, 207] on div "Only Search Titles: Only Search Titles Use comma-separated list of values to sp…" at bounding box center [255, 188] width 185 height 171
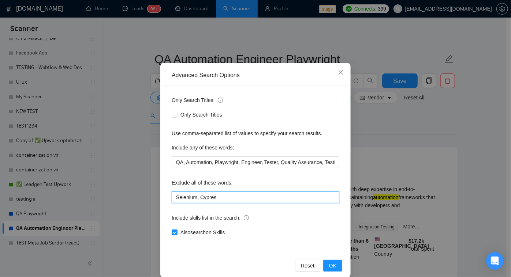
scroll to position [27, 0]
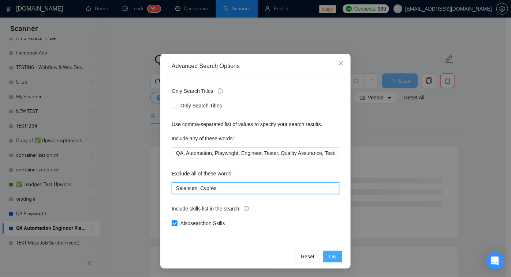
type input "Selenium, Cypres"
click at [331, 256] on span "OK" at bounding box center [332, 257] width 7 height 8
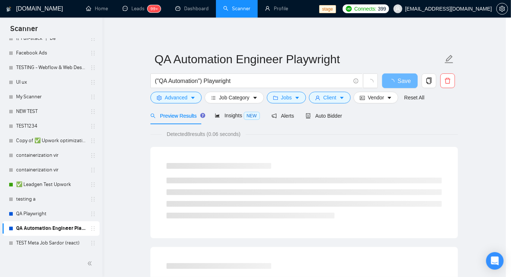
scroll to position [0, 0]
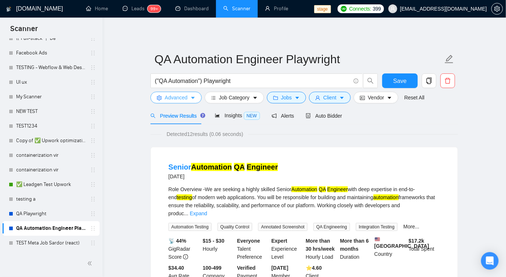
click at [178, 97] on span "Advanced" at bounding box center [176, 98] width 23 height 8
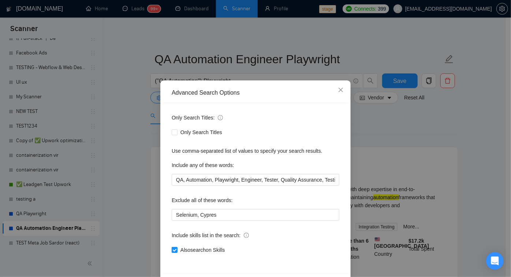
click at [172, 250] on input "Also search on Skills" at bounding box center [174, 249] width 5 height 5
checkbox input "false"
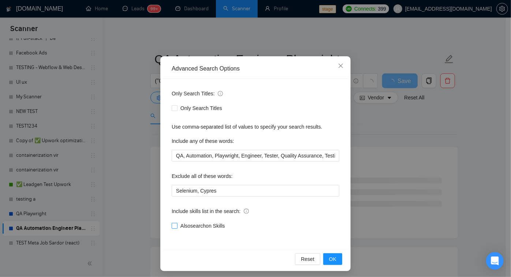
scroll to position [27, 0]
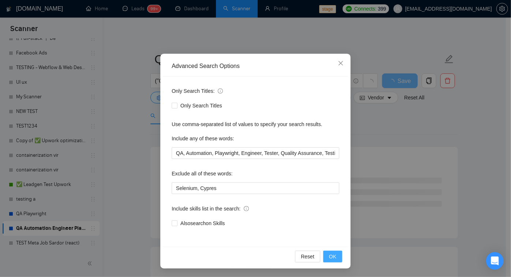
click at [329, 257] on span "OK" at bounding box center [332, 257] width 7 height 8
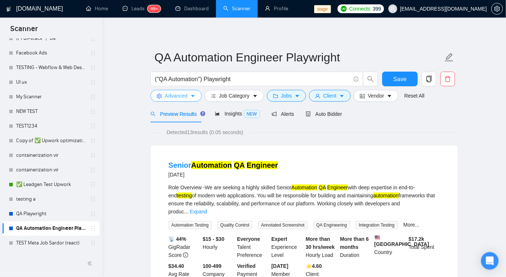
scroll to position [0, 0]
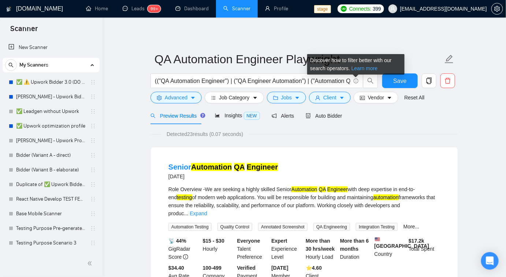
click at [367, 71] on link "Learn more" at bounding box center [364, 68] width 26 height 6
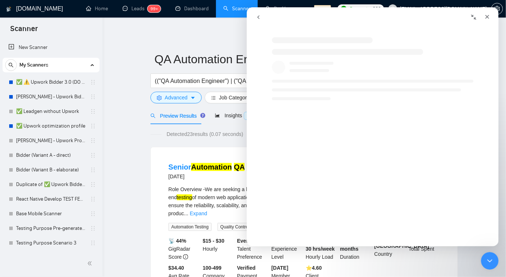
drag, startPoint x: 372, startPoint y: 101, endPoint x: 397, endPoint y: 85, distance: 30.1
click at [397, 85] on div "Intercom messenger" at bounding box center [372, 89] width 252 height 20
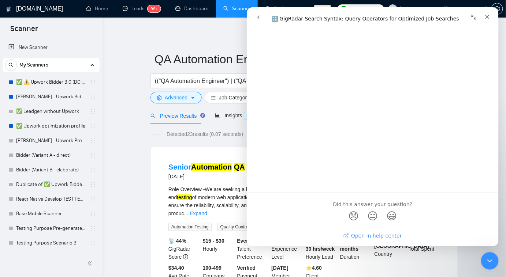
click at [369, 237] on link "Open in help center" at bounding box center [372, 236] width 59 height 6
click at [487, 19] on div "Close" at bounding box center [486, 16] width 13 height 13
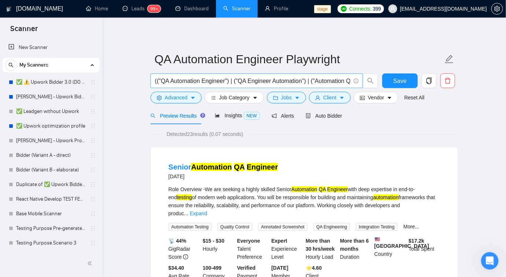
scroll to position [0, 0]
click at [225, 84] on input "(("QA Automation Engineer") | ("QA Engineer Automation") | ("Automation QA Engi…" at bounding box center [252, 80] width 195 height 9
paste input "QA | "quality assurance") (automat*) (engineer*)) (Playwright)"
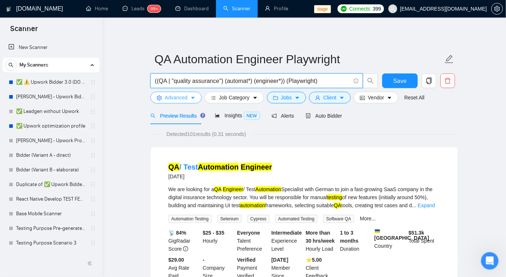
type input "((QA | "quality assurance") (automat*) (engineer*)) (Playwright)"
click at [170, 97] on span "Advanced" at bounding box center [176, 98] width 23 height 8
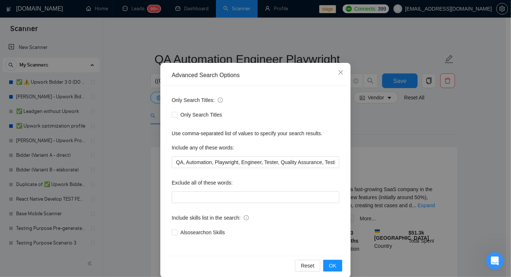
scroll to position [27, 0]
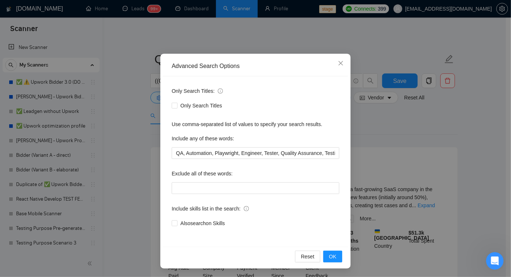
click at [281, 160] on div "Only Search Titles: Only Search Titles Use comma-separated list of values to sp…" at bounding box center [255, 161] width 185 height 171
click at [287, 150] on input "QA, Automation, Playwright, Engineer, Tester, Quality Assurance, Testing, e2e" at bounding box center [256, 153] width 168 height 12
click at [173, 225] on input "Also search on Skills" at bounding box center [174, 223] width 5 height 5
checkbox input "true"
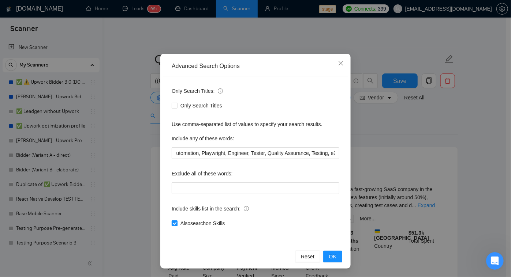
scroll to position [0, 0]
click at [172, 107] on input "Only Search Titles" at bounding box center [174, 105] width 5 height 5
click at [329, 255] on span "OK" at bounding box center [332, 257] width 7 height 8
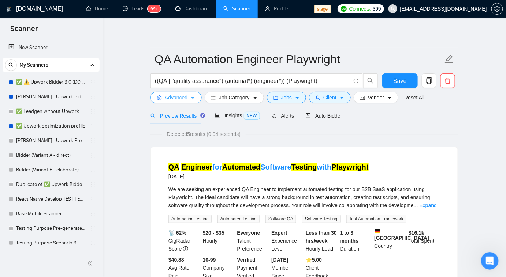
click at [186, 97] on span "Advanced" at bounding box center [176, 98] width 23 height 8
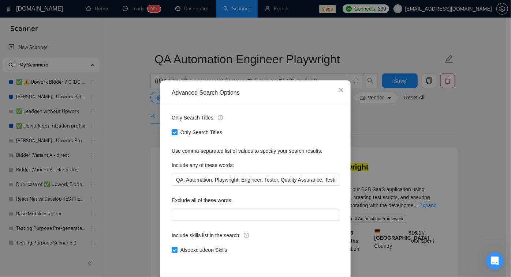
click at [174, 132] on input "Only Search Titles" at bounding box center [174, 132] width 5 height 5
checkbox input "false"
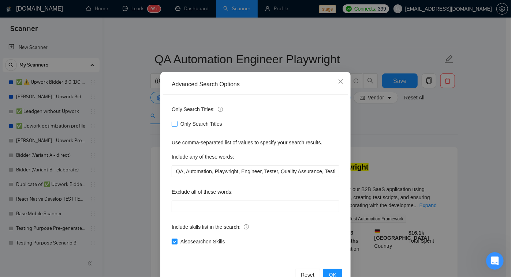
scroll to position [27, 0]
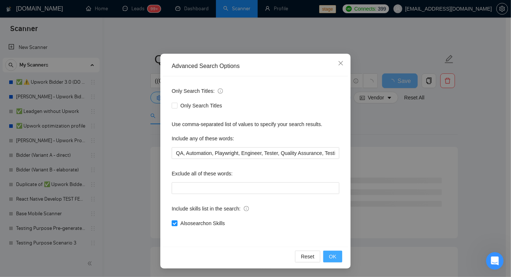
click at [337, 255] on button "OK" at bounding box center [332, 257] width 19 height 12
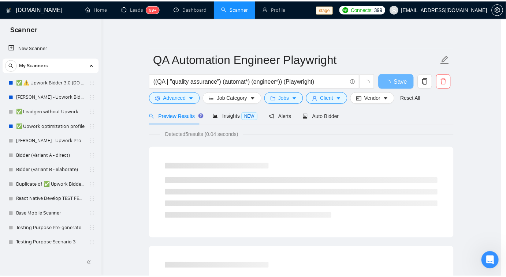
scroll to position [0, 0]
